Goal: Check status: Check status

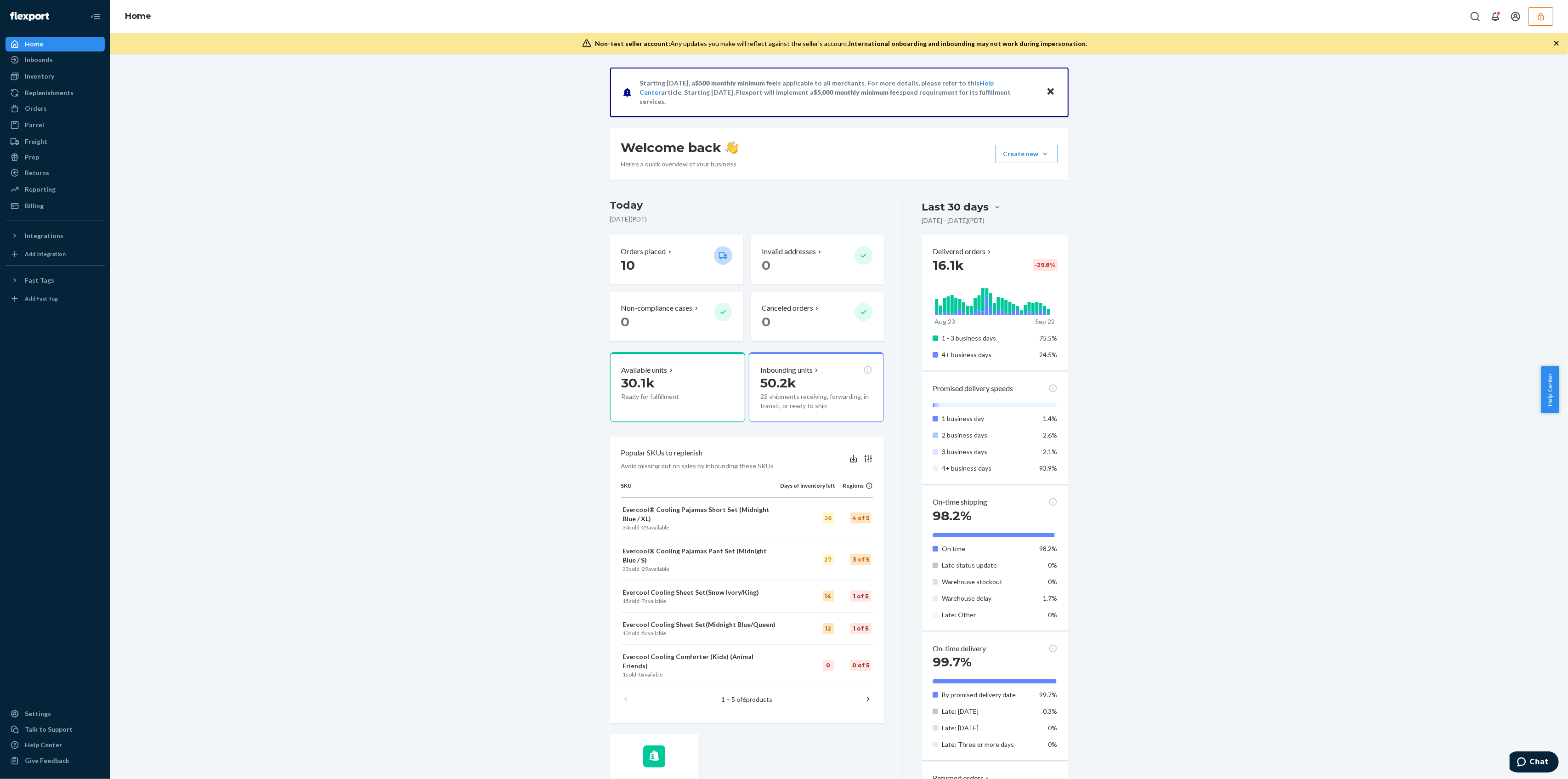
click at [1540, 27] on div "Home" at bounding box center [839, 16] width 1457 height 33
click at [1546, 16] on button "button" at bounding box center [1541, 16] width 25 height 19
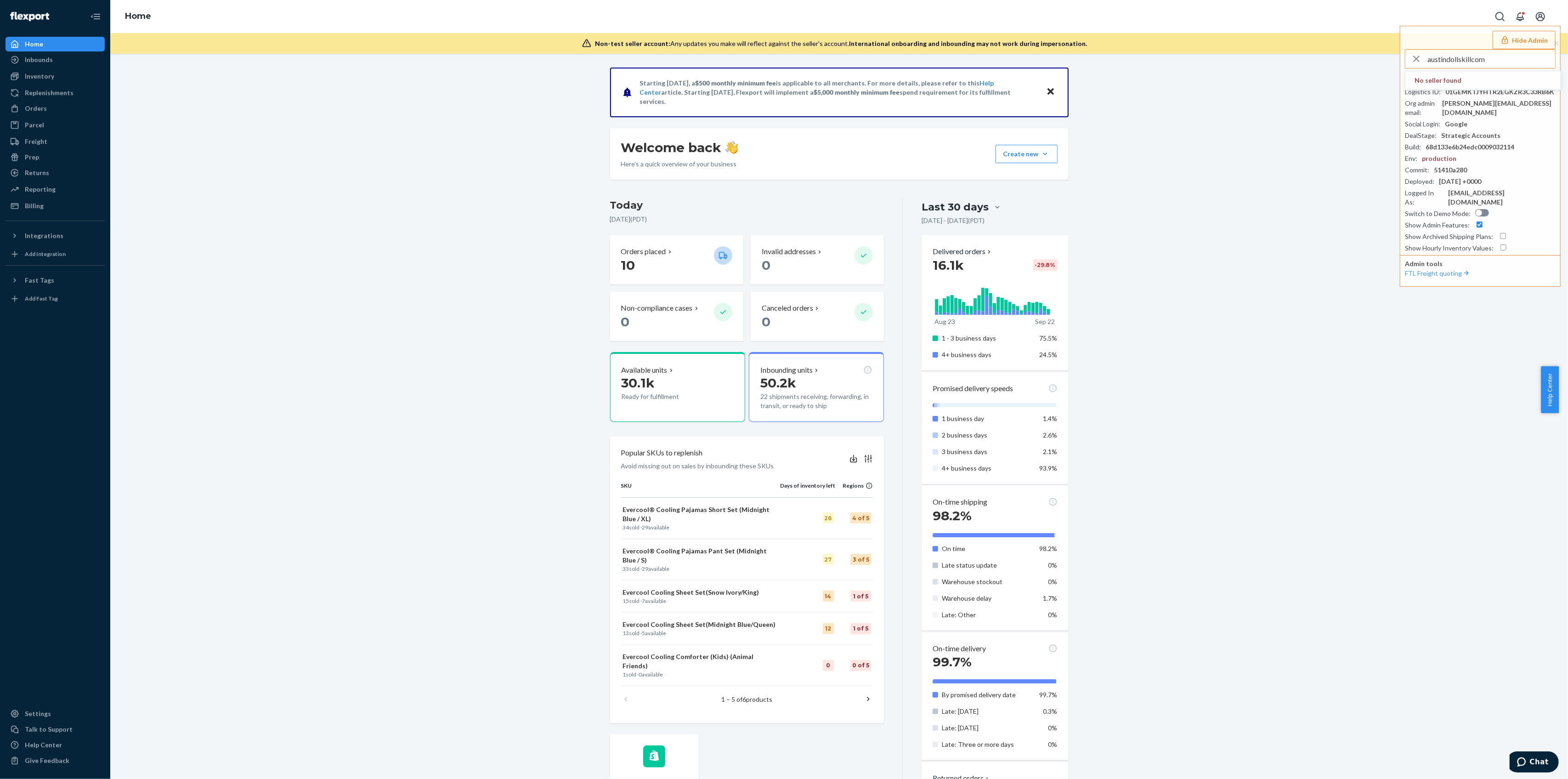
type input "austindollskillcom"
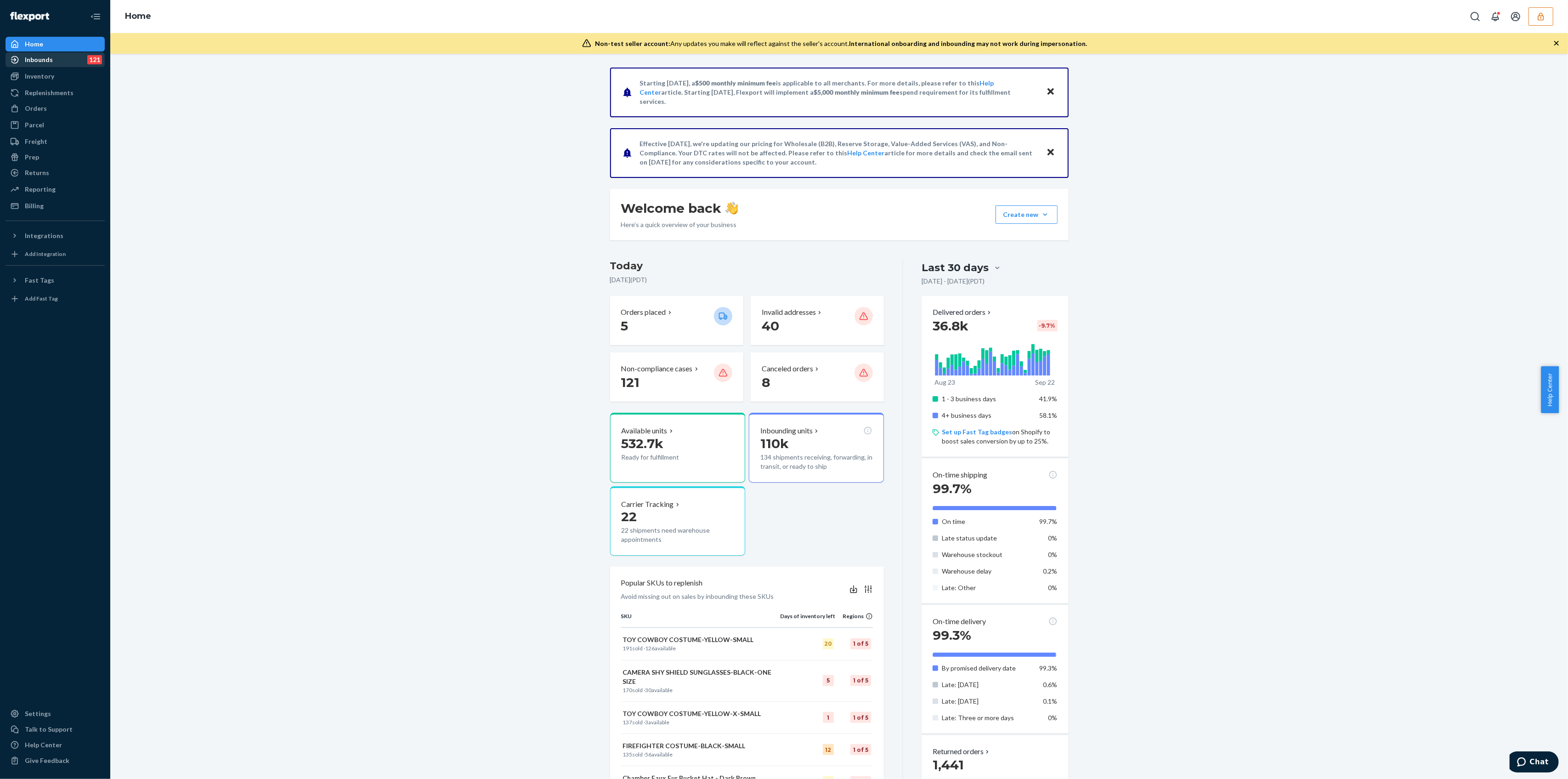
click at [47, 62] on div "Inbounds" at bounding box center [39, 60] width 28 height 9
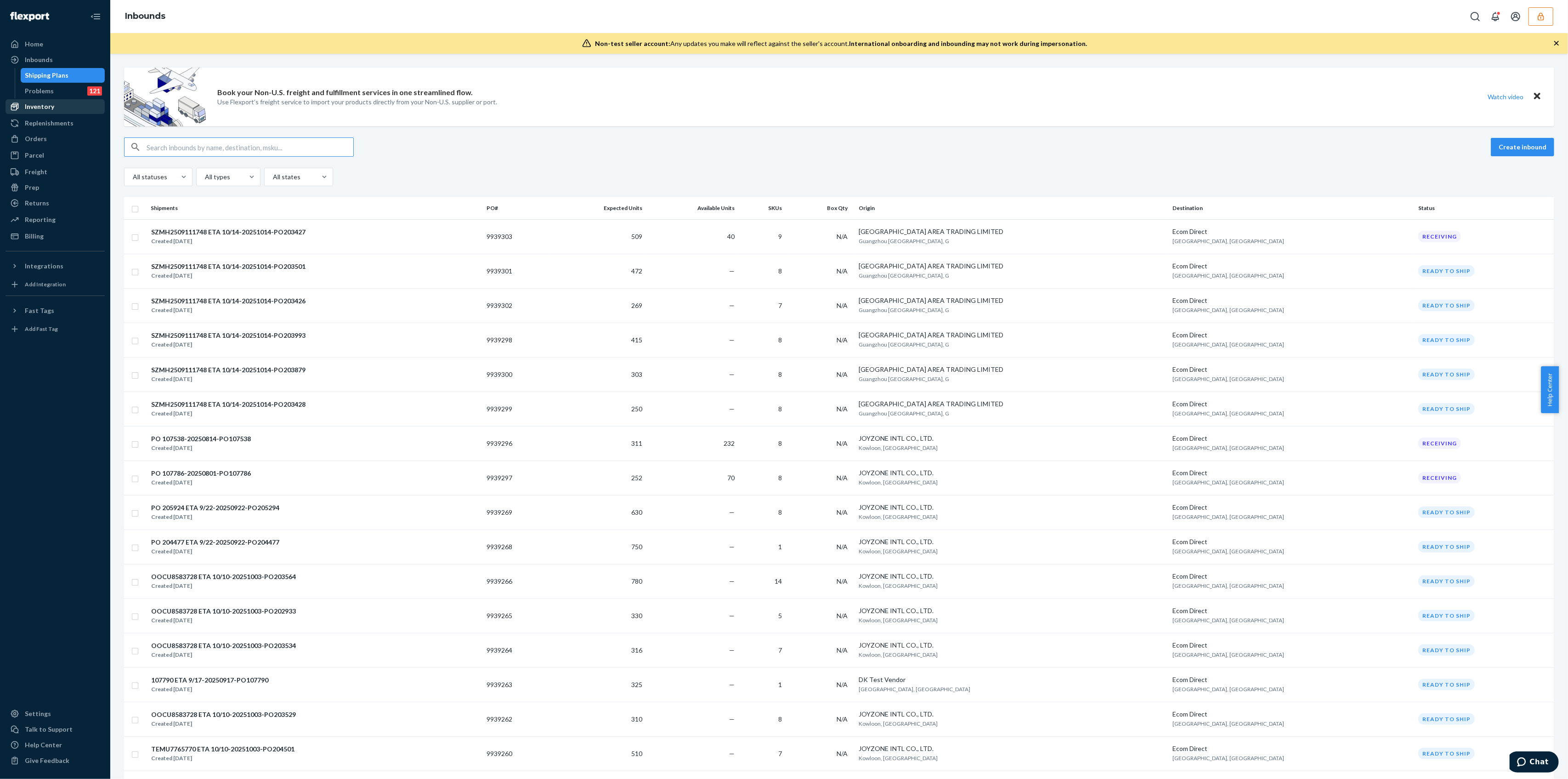
click at [30, 99] on link "Inventory" at bounding box center [54, 106] width 99 height 15
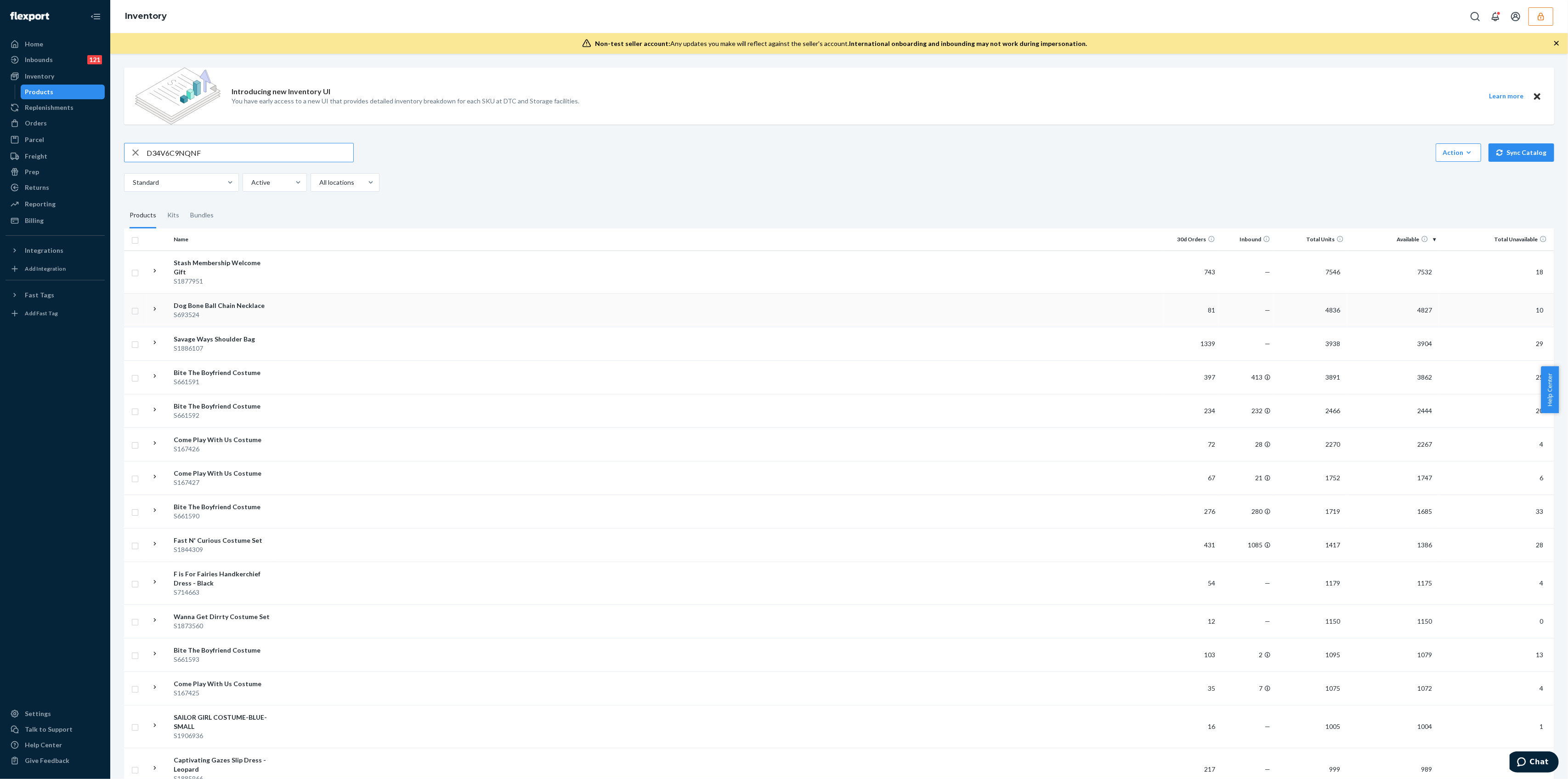
type input "D34V6C9NQNF"
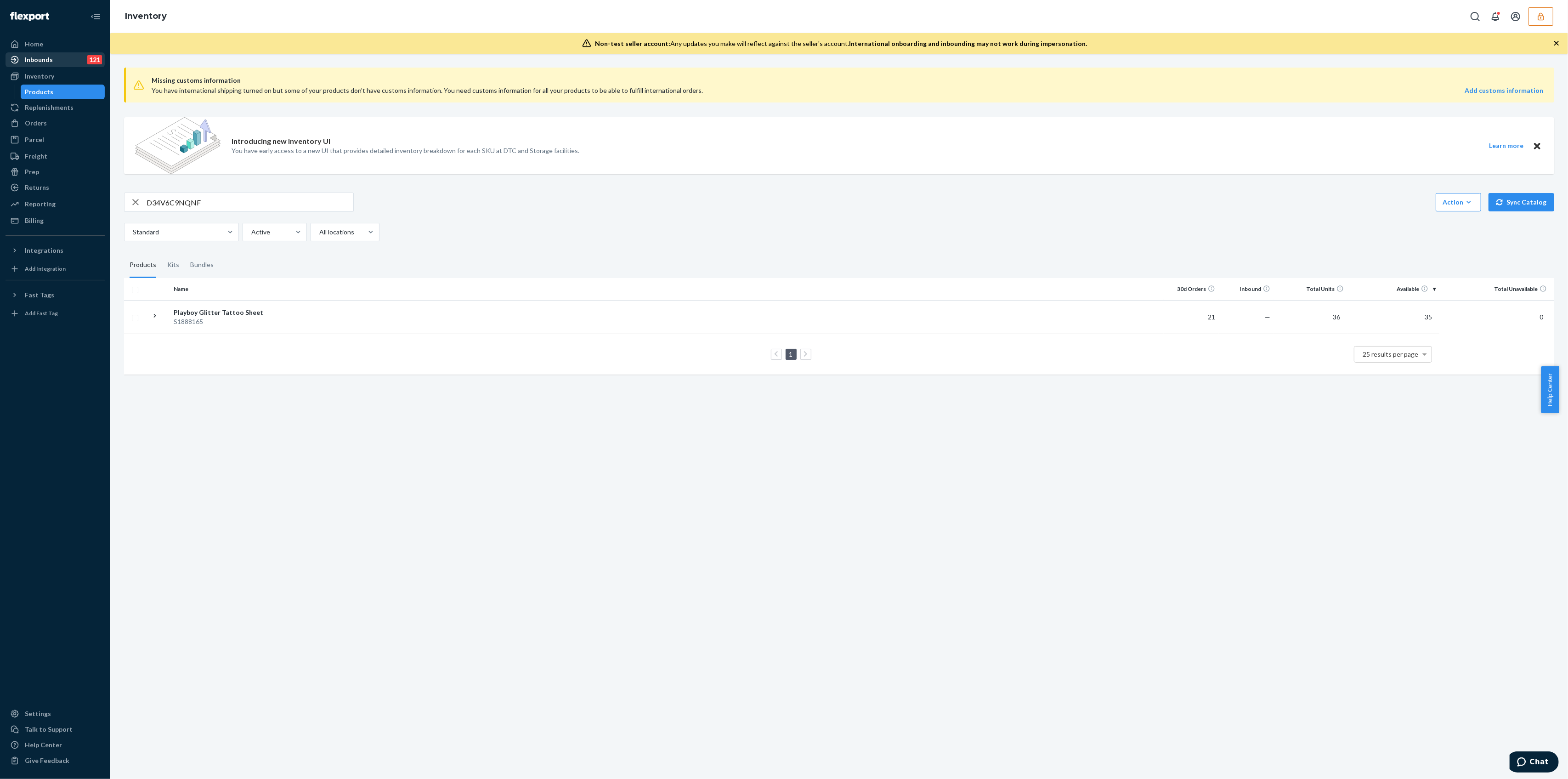
click at [46, 62] on div "Inbounds" at bounding box center [39, 60] width 28 height 9
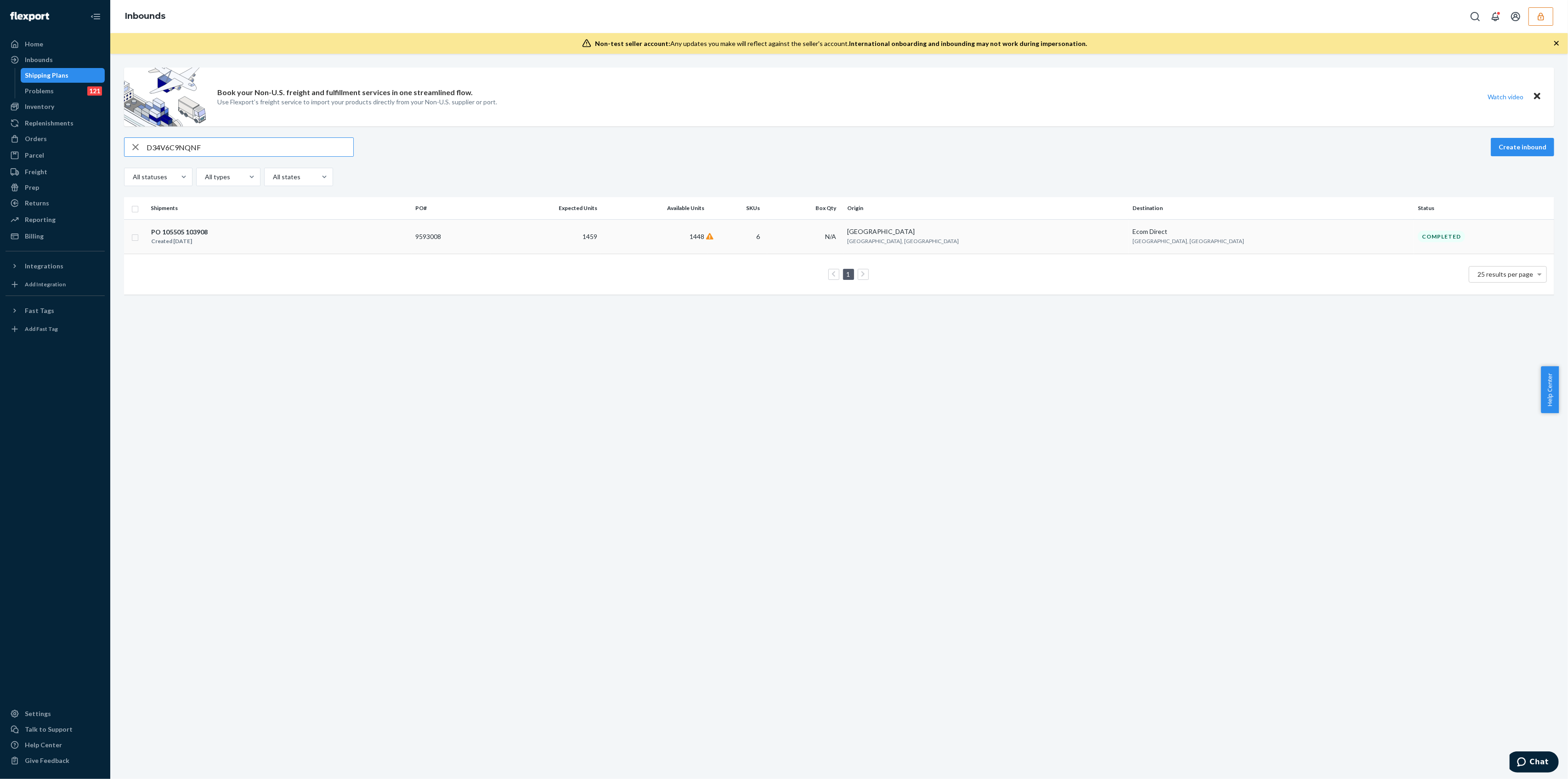
type input "D34V6C9NQNF"
click at [592, 247] on td "1459" at bounding box center [546, 236] width 111 height 34
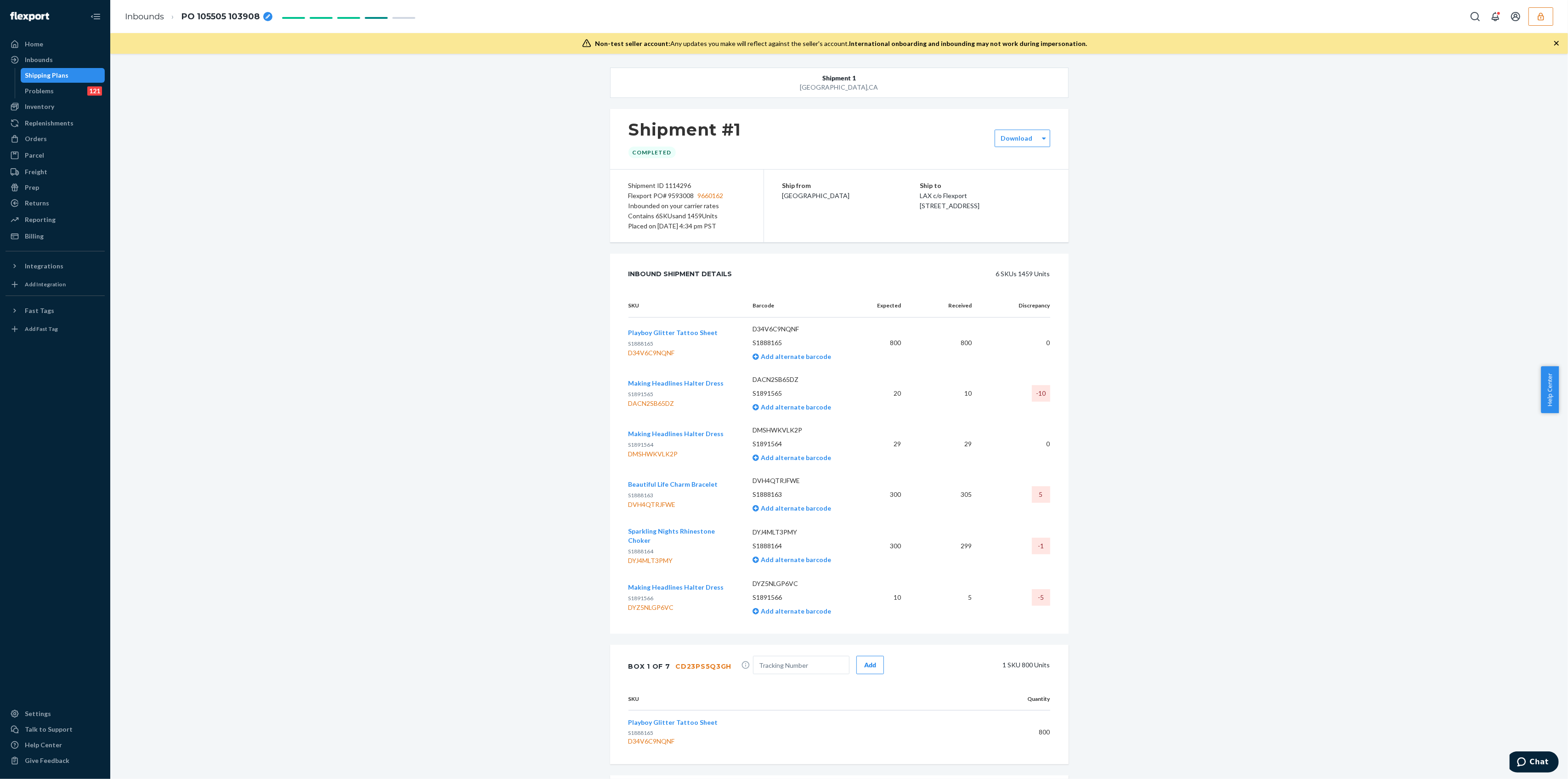
click at [1538, 19] on icon "button" at bounding box center [1541, 16] width 6 height 8
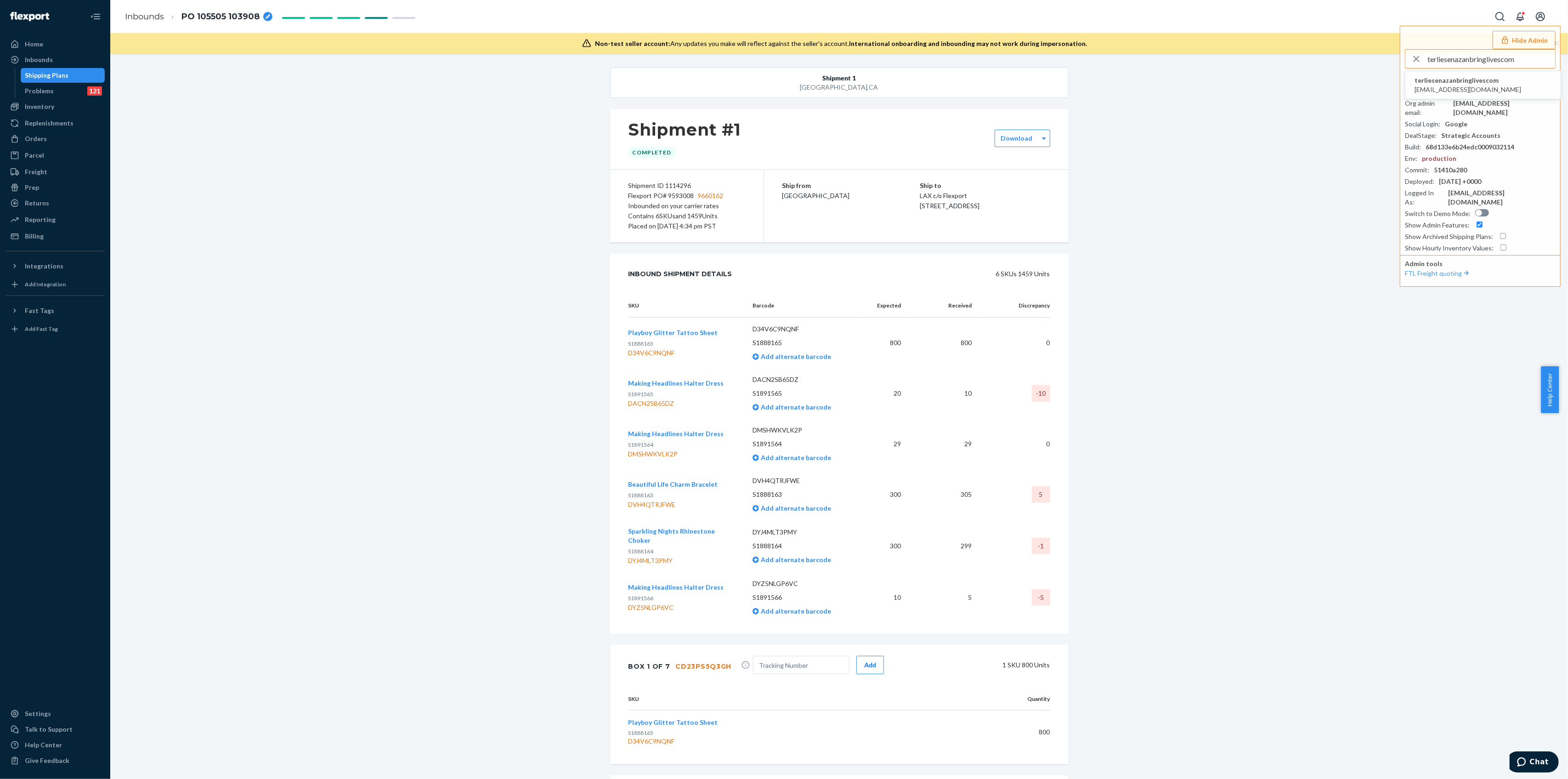
type input "terliesenazanbringlivescom"
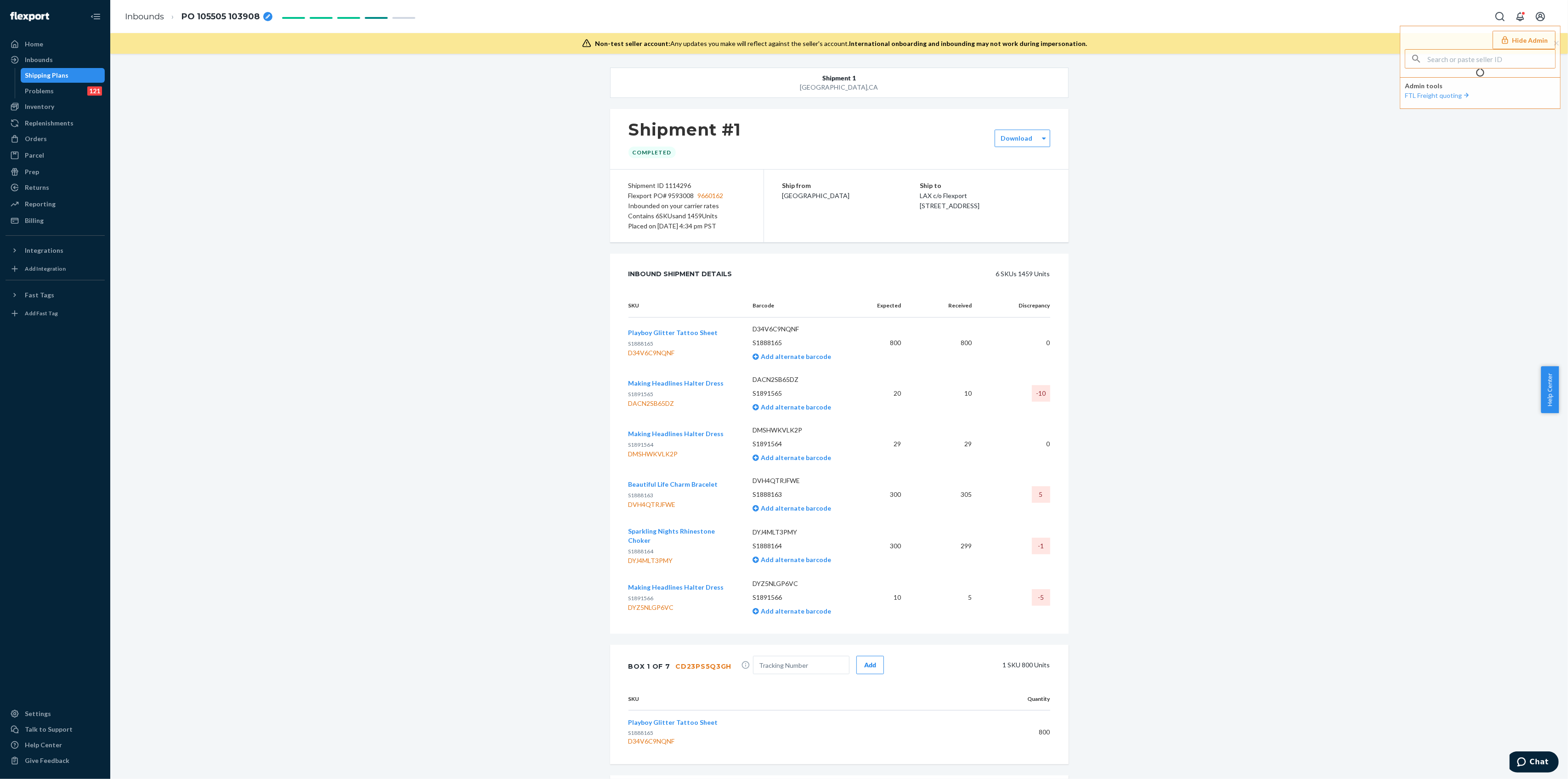
type input "terliesenazanbringlivescom"
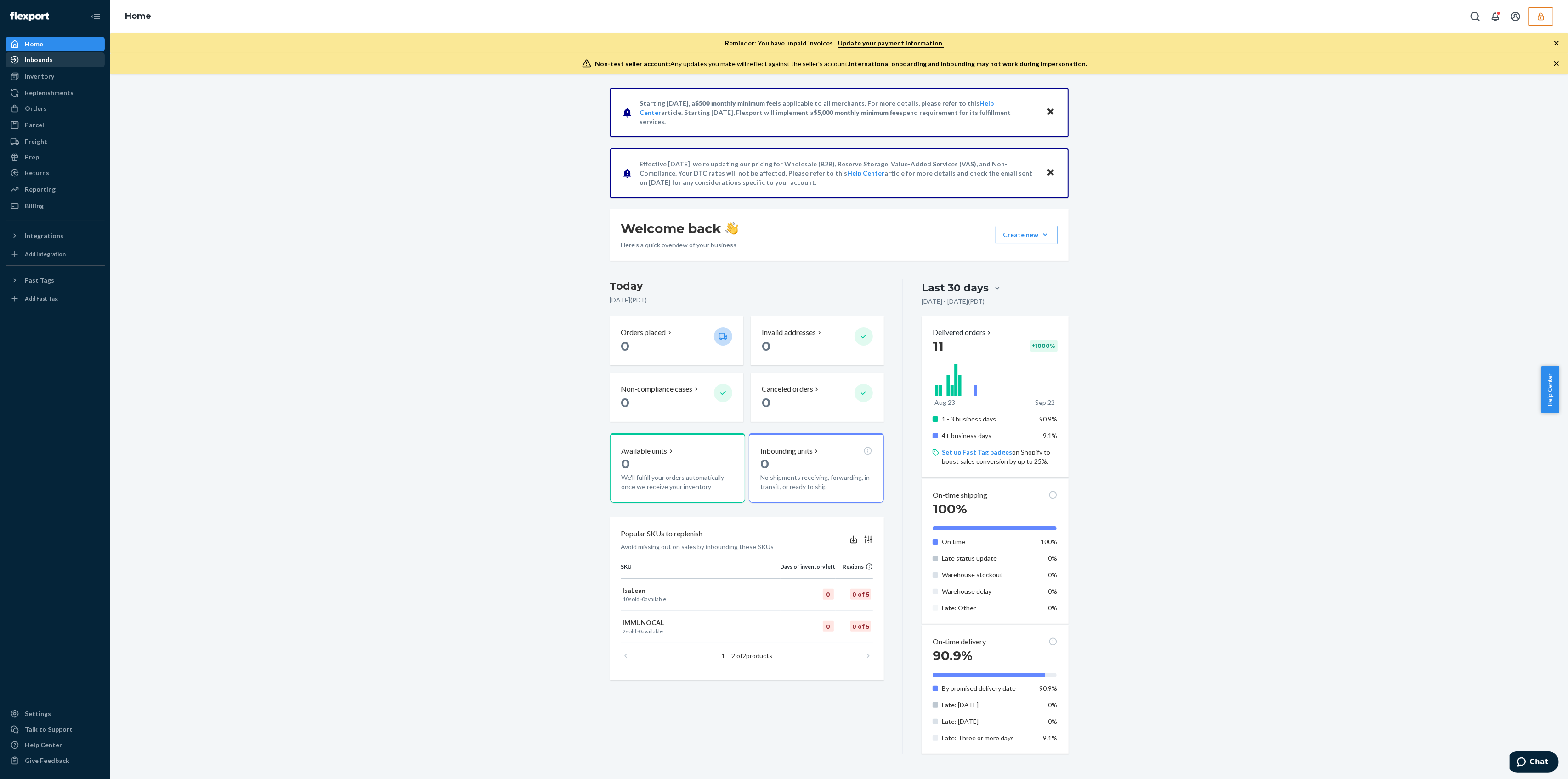
click at [51, 53] on div "Inbounds" at bounding box center [54, 59] width 97 height 13
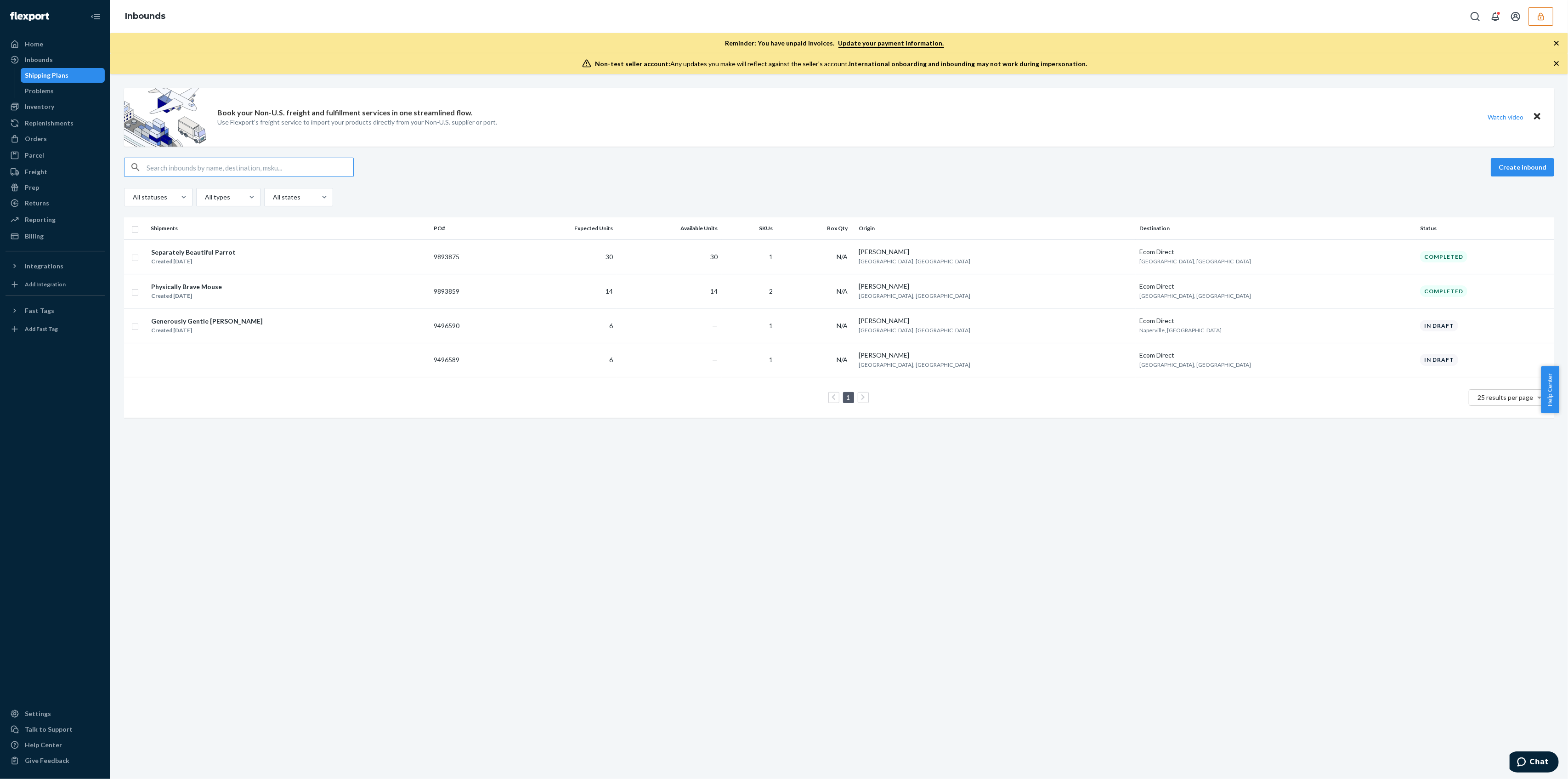
paste input "9893875"
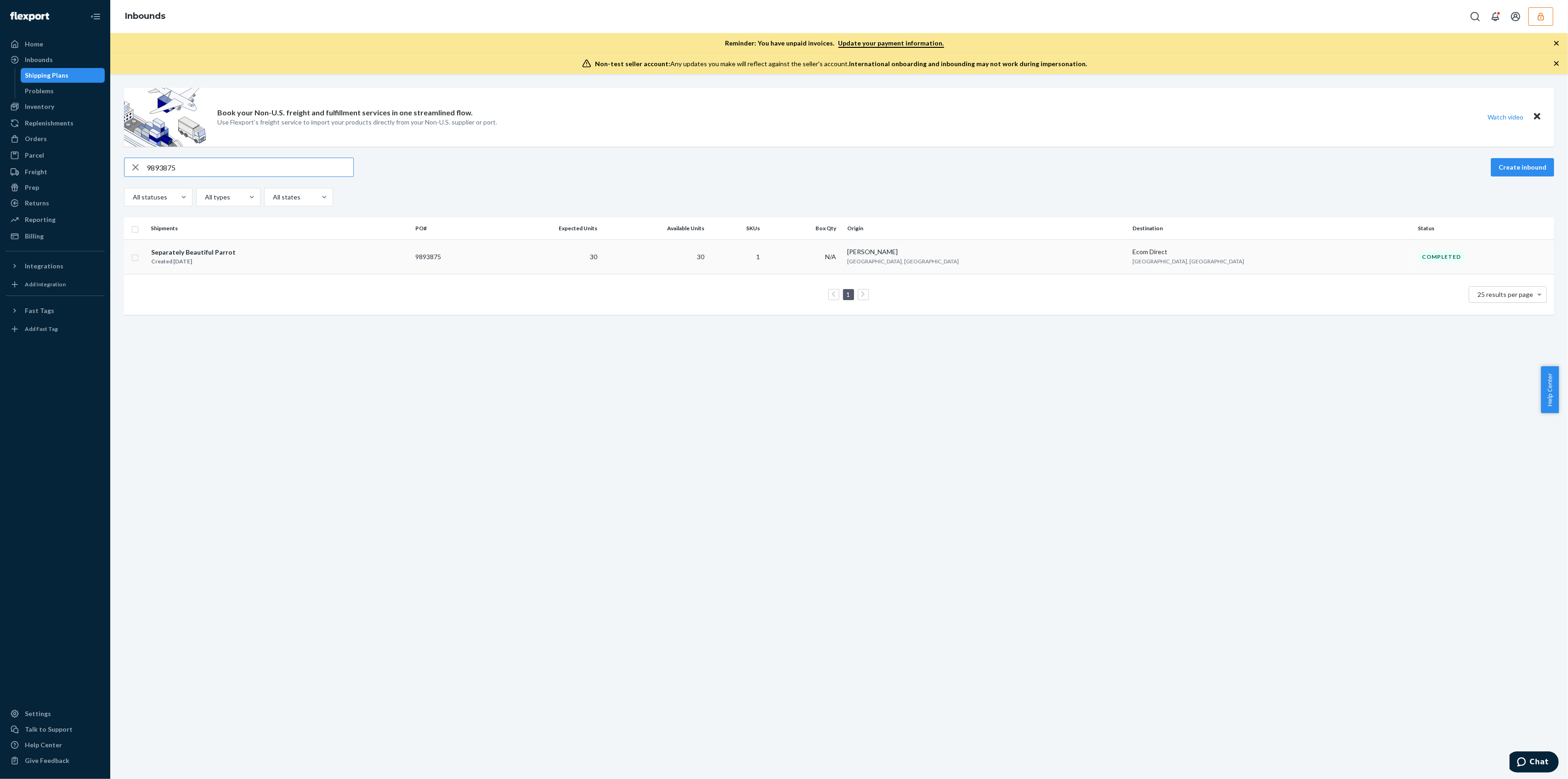
type input "9893875"
click at [491, 258] on td "9893875" at bounding box center [452, 256] width 79 height 34
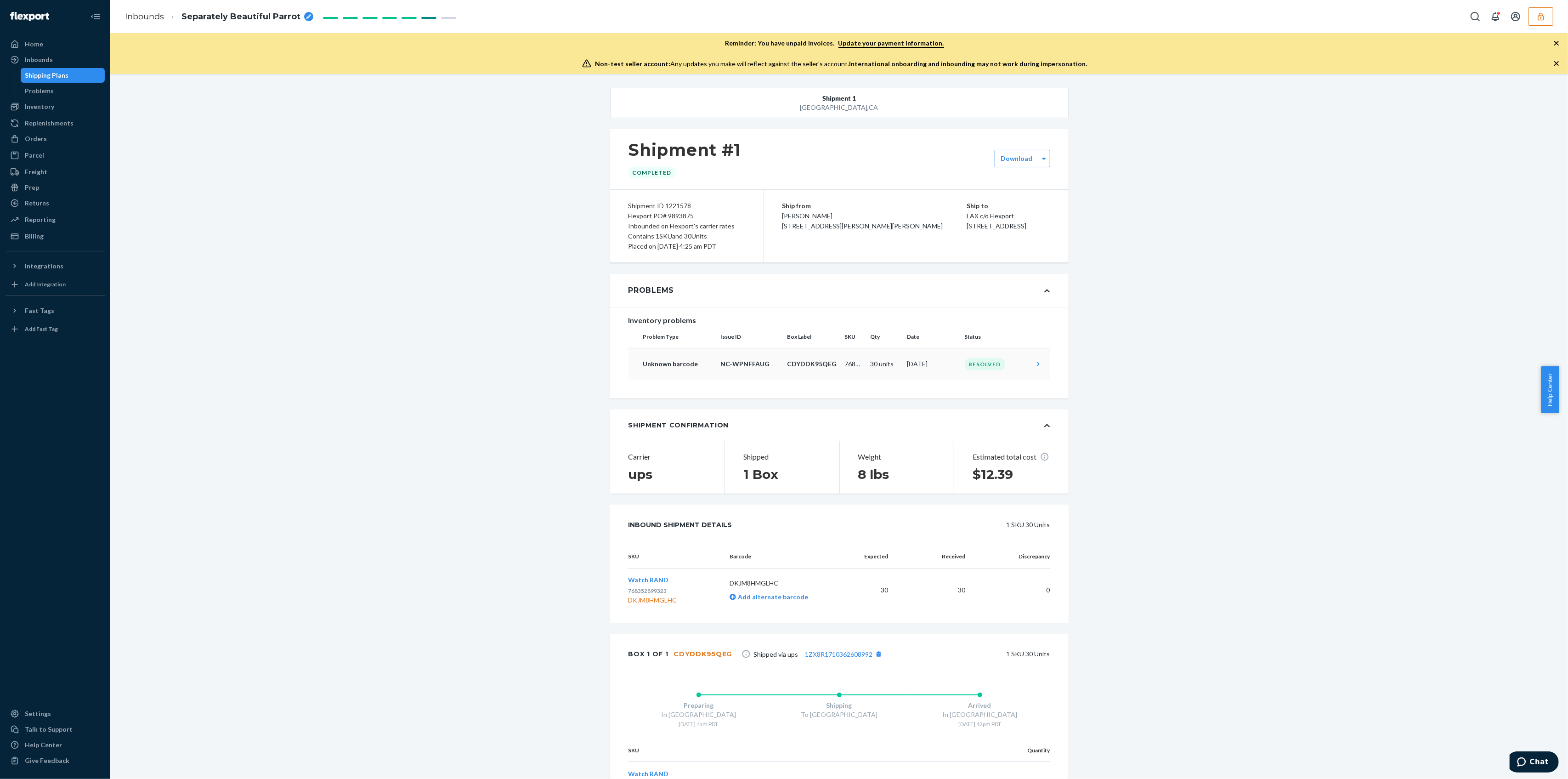
click at [1034, 361] on icon at bounding box center [1039, 364] width 9 height 9
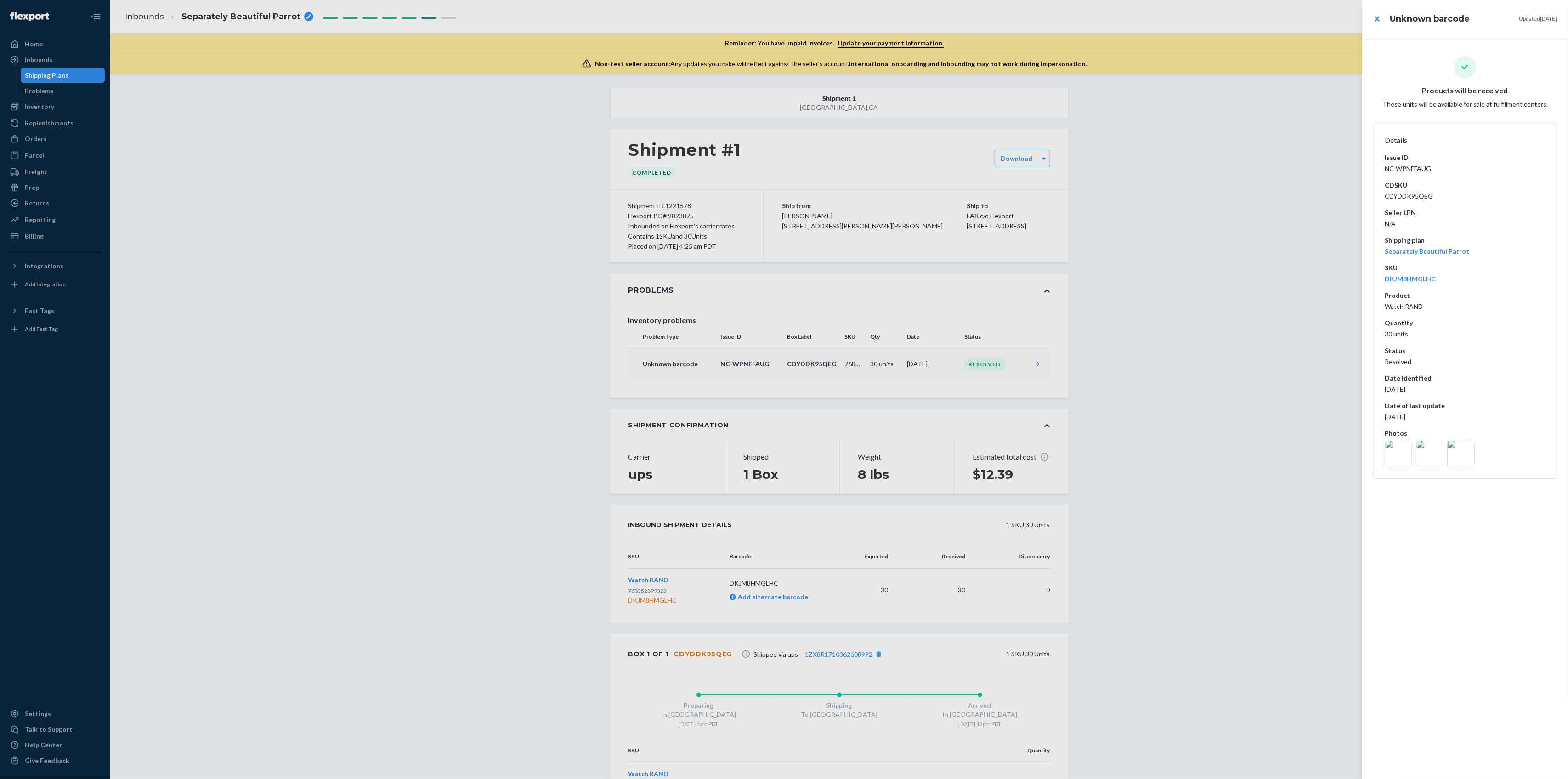
click at [1396, 453] on img at bounding box center [1398, 453] width 27 height 27
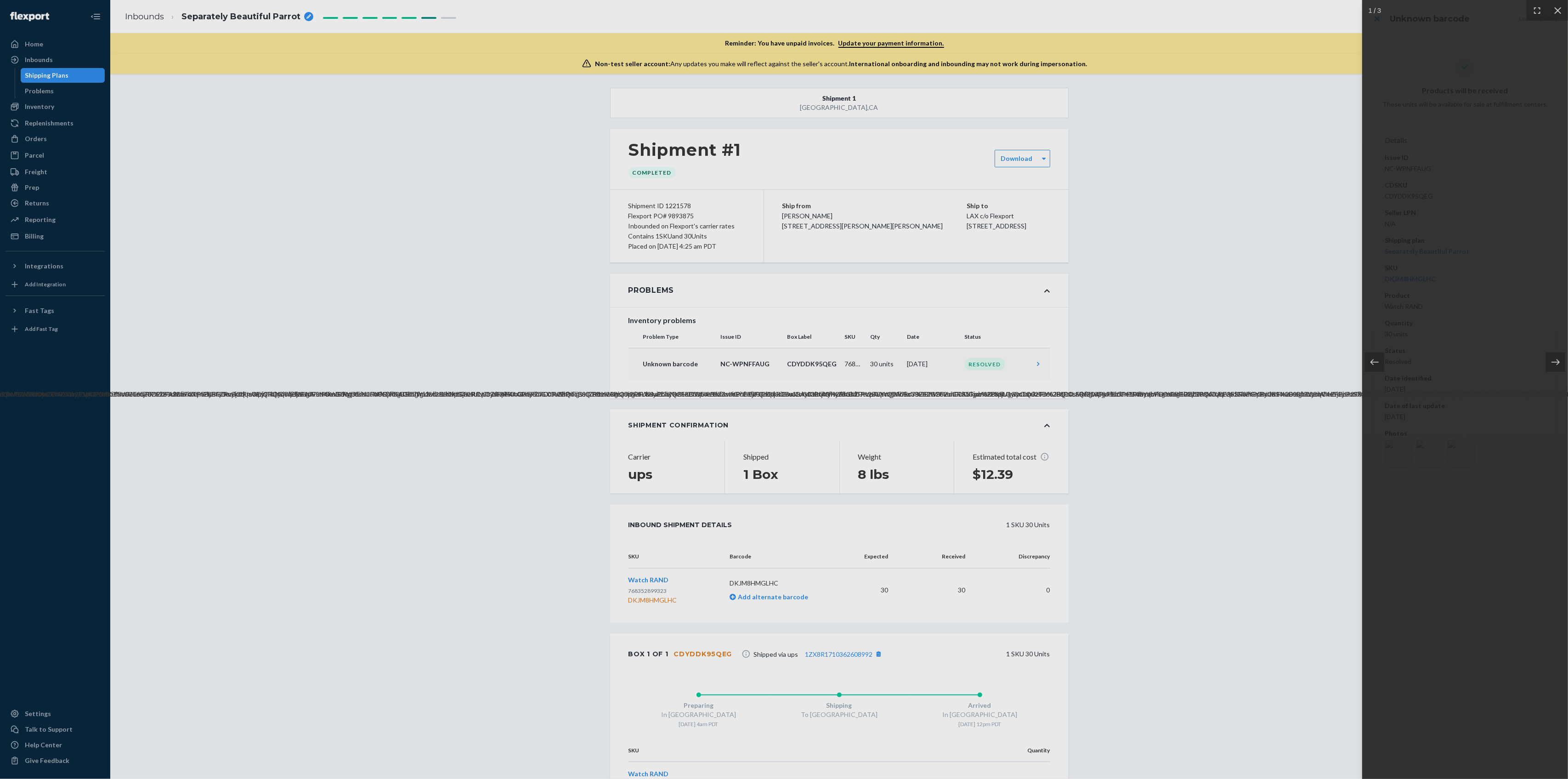
click at [1204, 227] on div at bounding box center [784, 390] width 1568 height 779
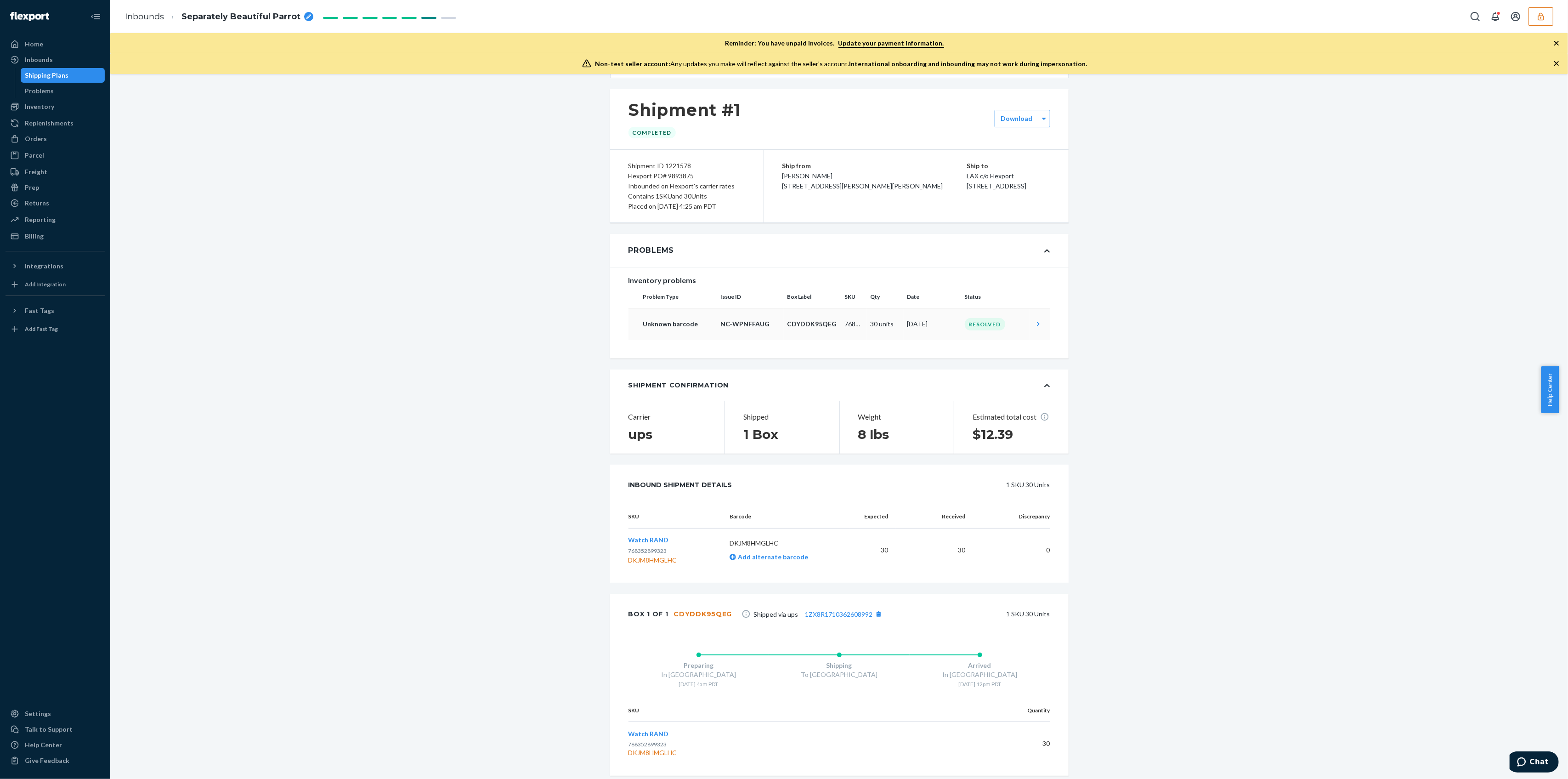
scroll to position [65, 0]
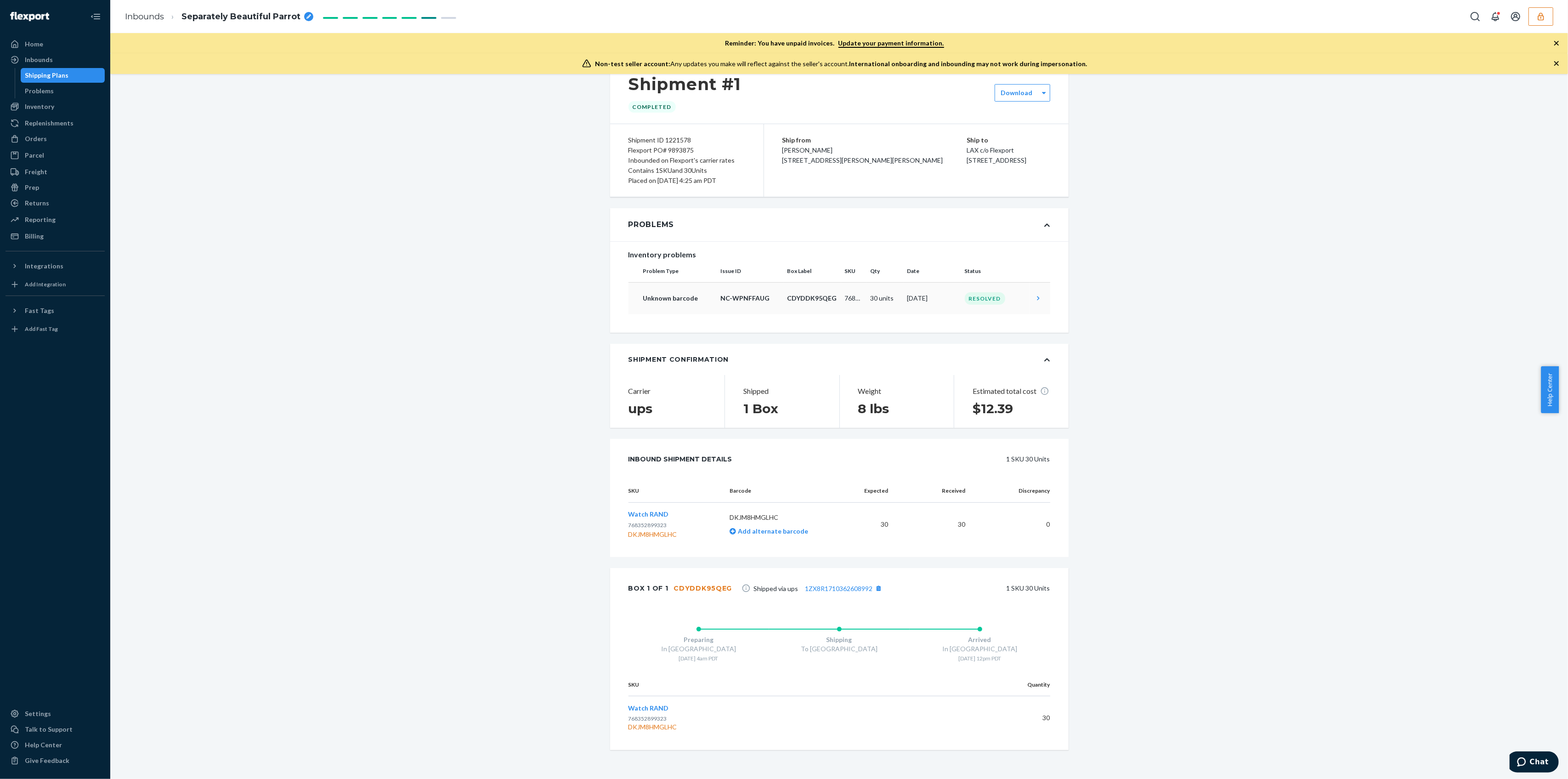
click at [277, 294] on div "Shipment [GEOGRAPHIC_DATA] Shipment #1 Completed Download Shipment ID 1221578 F…" at bounding box center [838, 400] width 1444 height 758
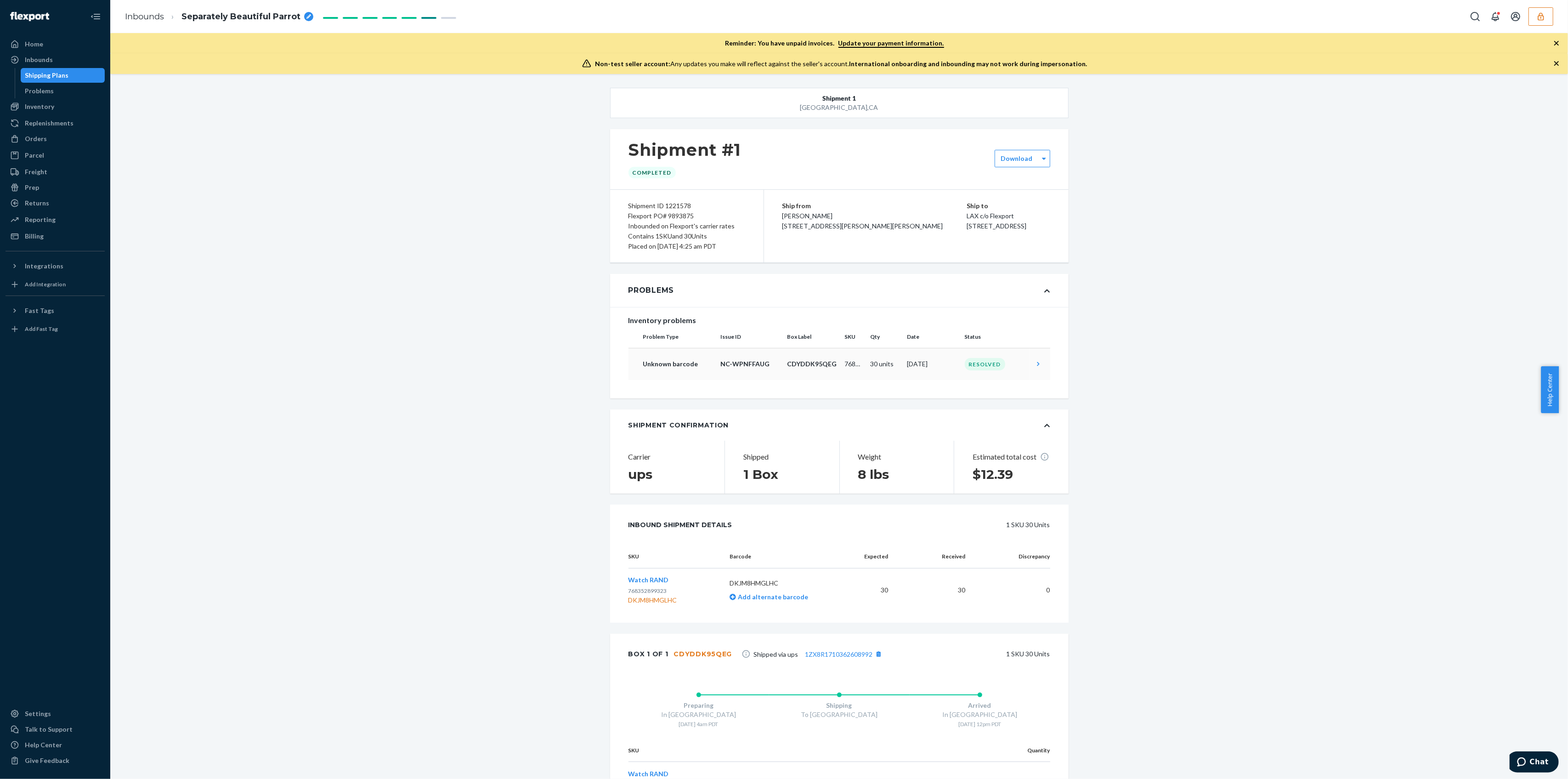
scroll to position [0, 0]
click at [1047, 289] on div "Problems" at bounding box center [839, 291] width 459 height 33
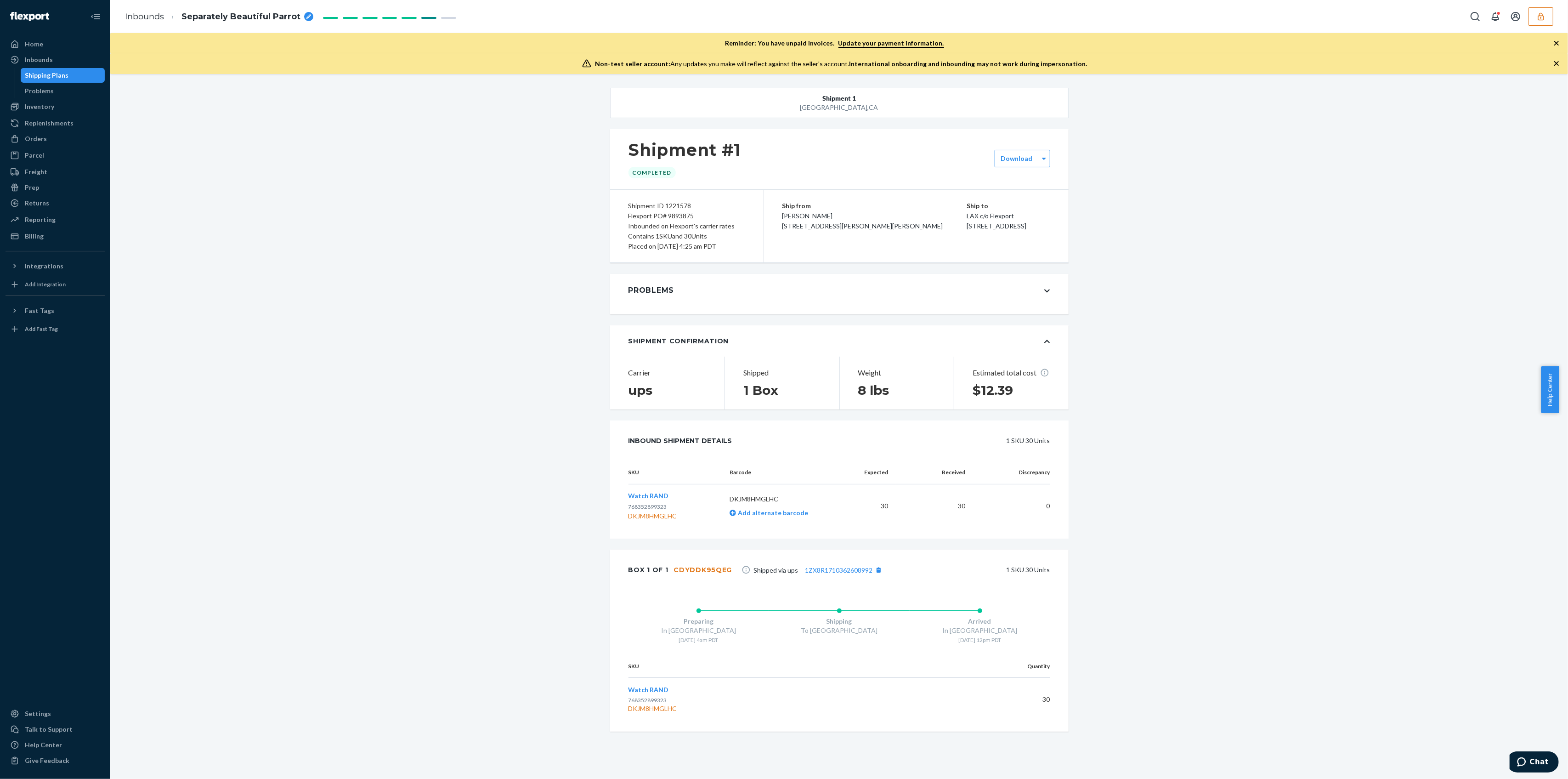
click at [1044, 288] on icon at bounding box center [1046, 291] width 5 height 6
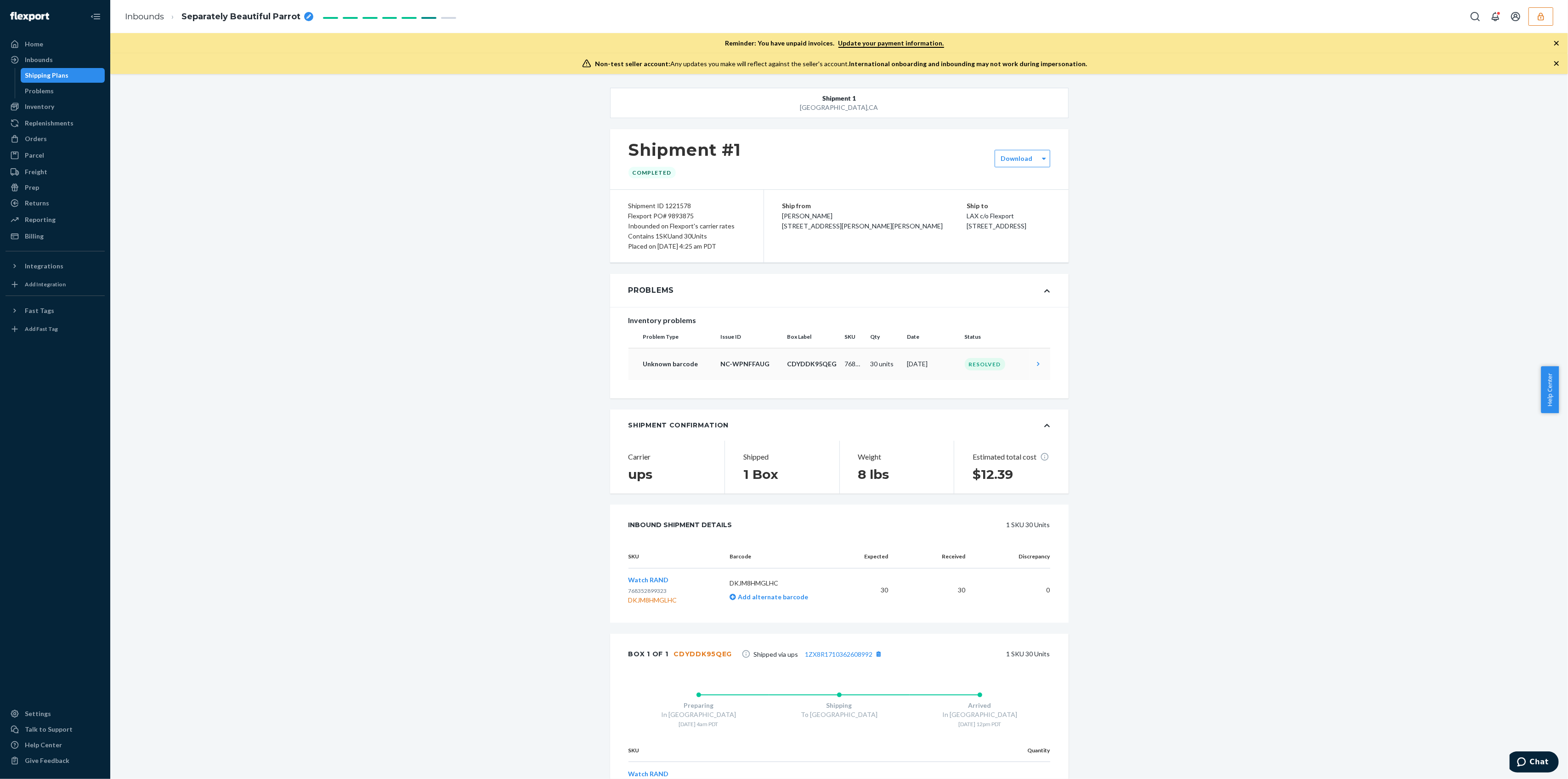
click at [1035, 365] on icon at bounding box center [1039, 364] width 9 height 9
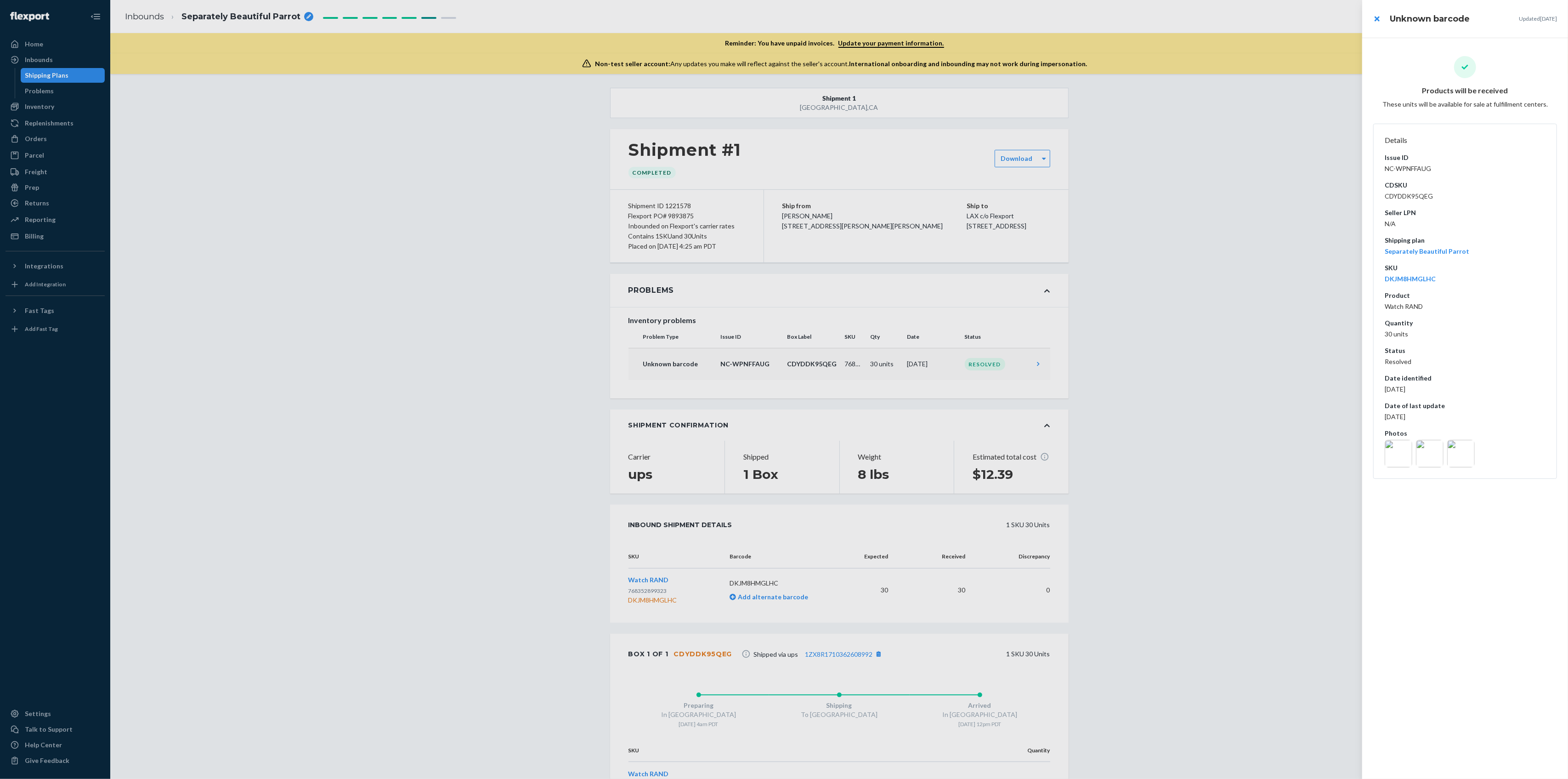
click at [1123, 399] on div at bounding box center [784, 390] width 1568 height 779
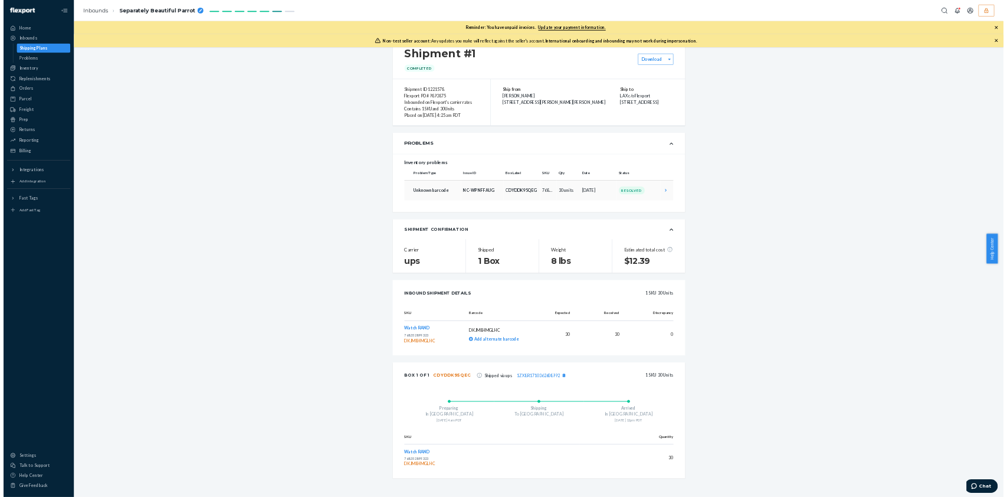
scroll to position [5, 0]
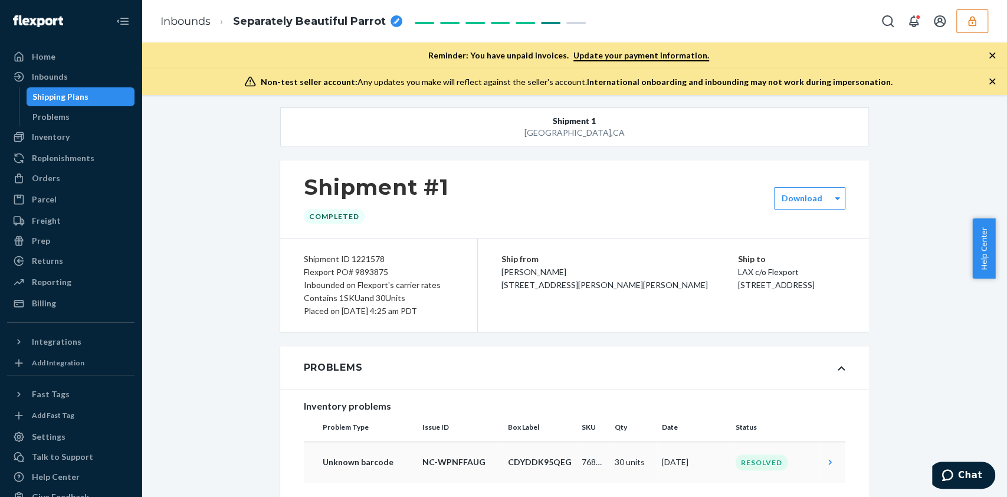
click at [977, 26] on icon "button" at bounding box center [973, 21] width 12 height 12
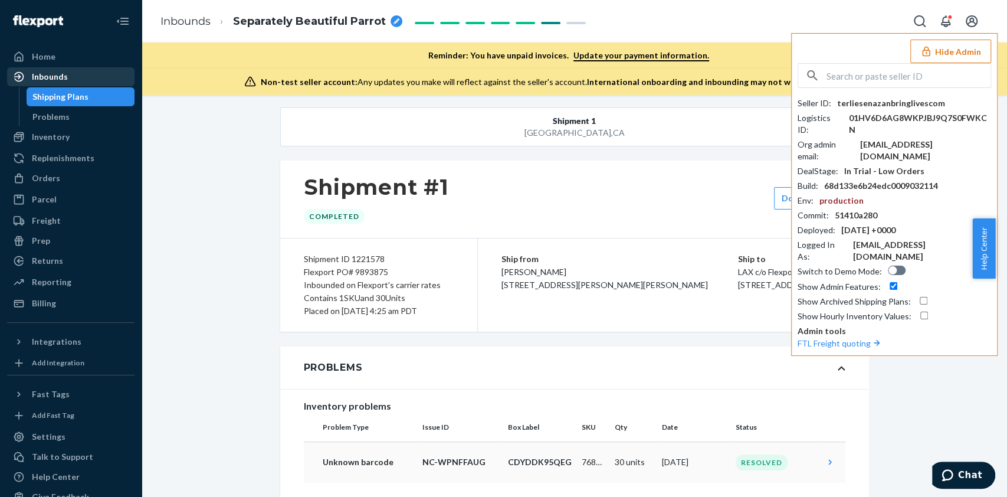
click at [48, 82] on div "Inbounds" at bounding box center [50, 77] width 36 height 12
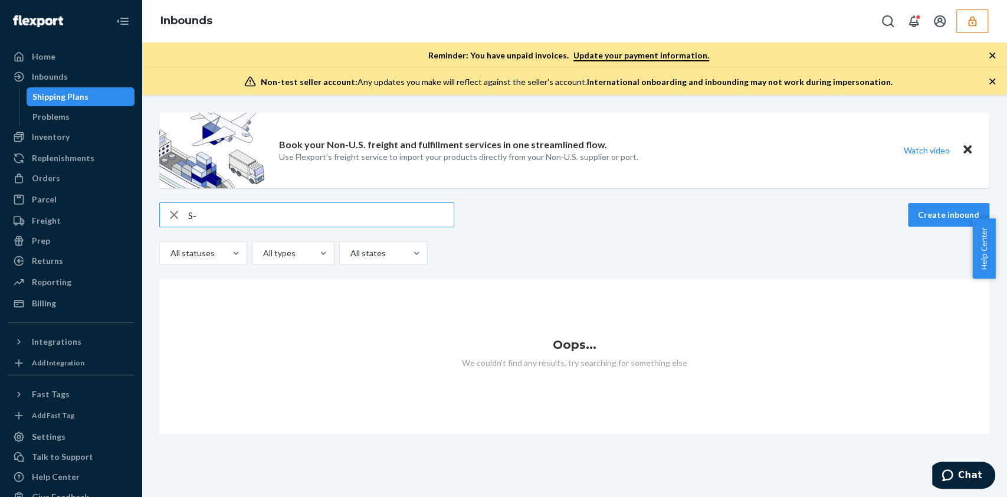
type input "S"
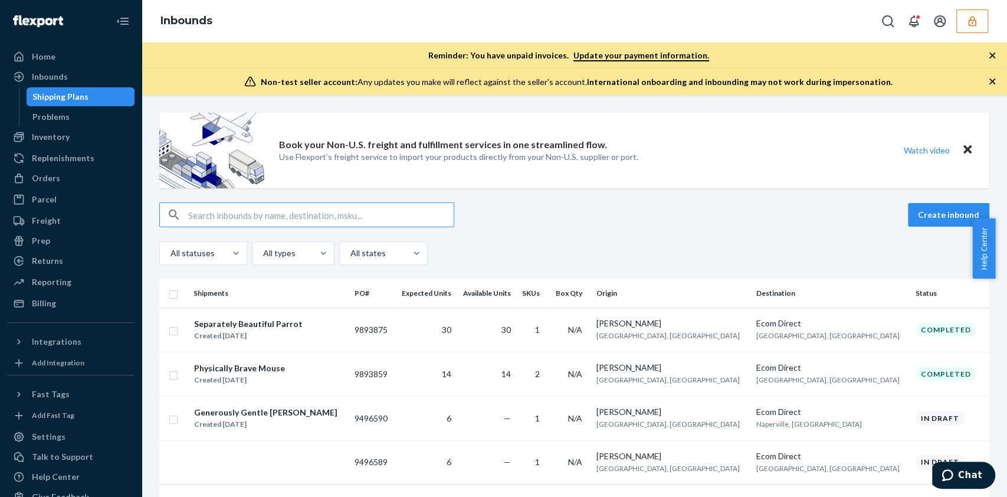
click at [684, 210] on div "Create inbound" at bounding box center [574, 214] width 830 height 25
paste input "9893875"
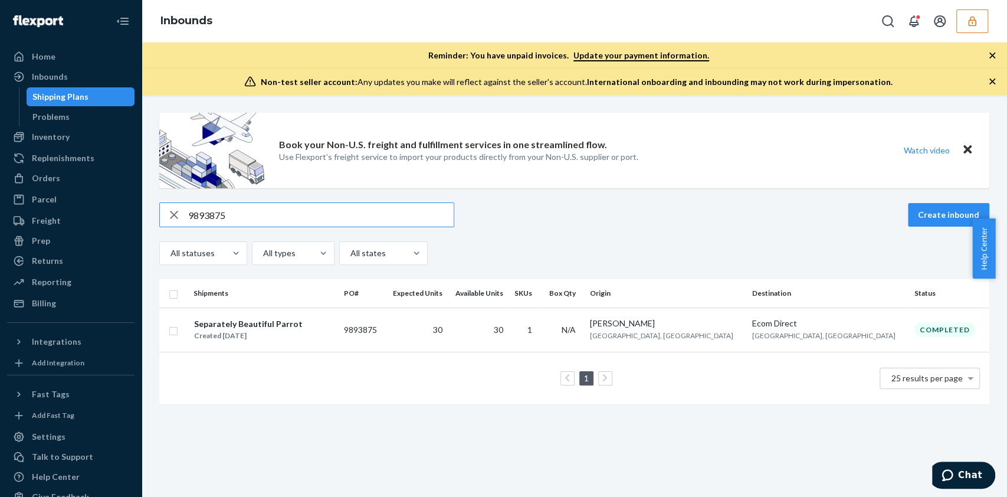
type input "9893875"
